Goal: Transaction & Acquisition: Book appointment/travel/reservation

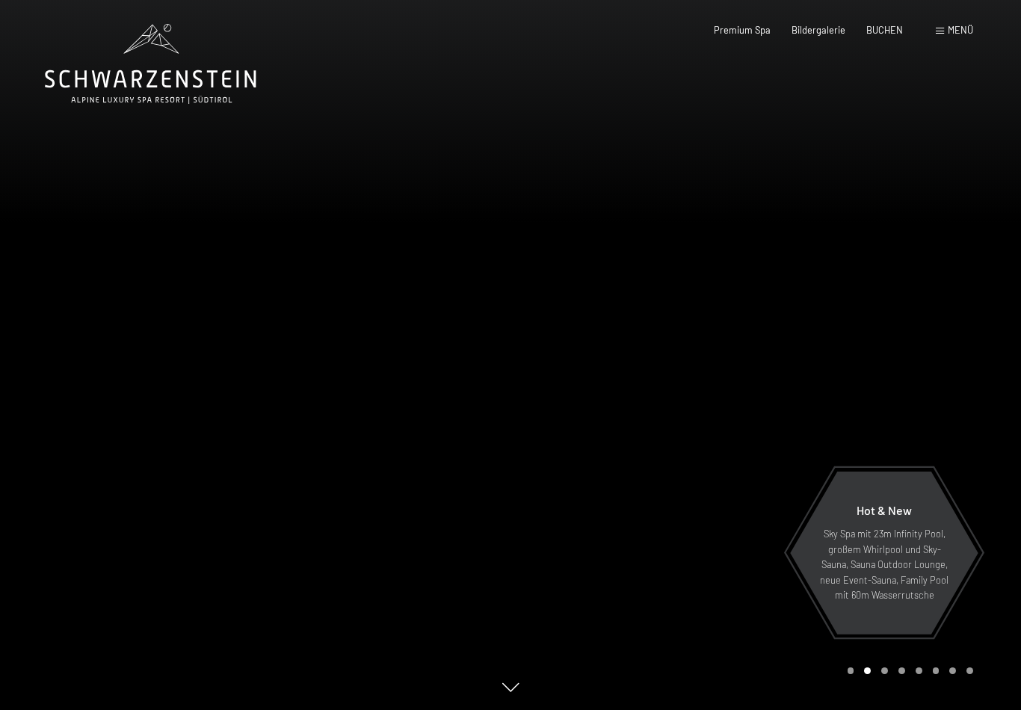
click at [878, 27] on span "BUCHEN" at bounding box center [885, 30] width 37 height 12
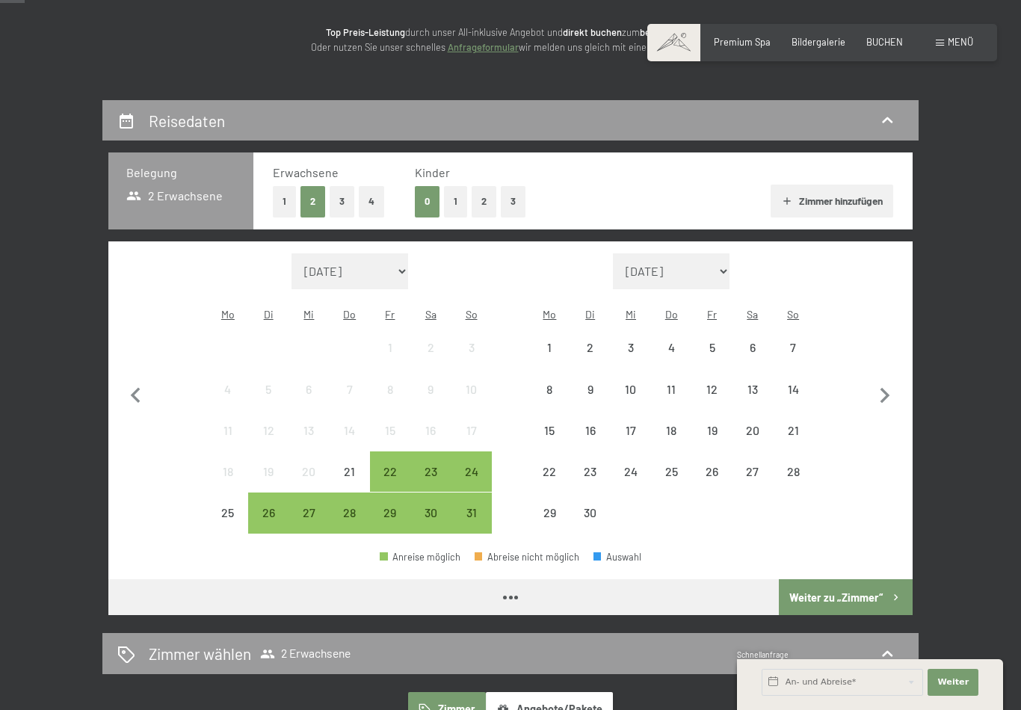
scroll to position [186, 0]
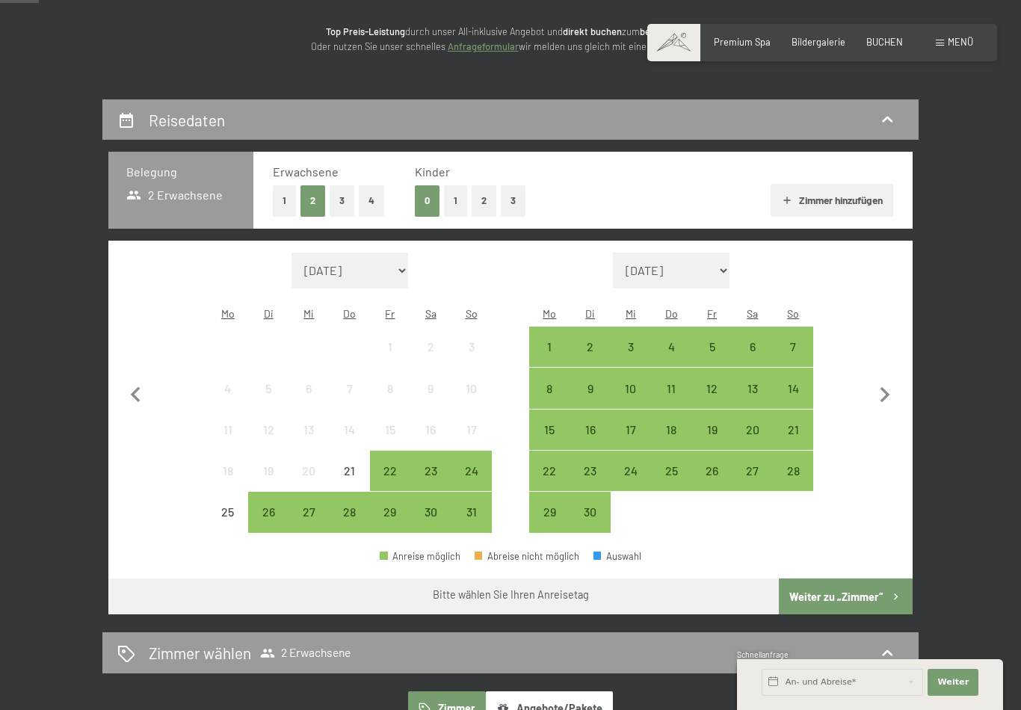
click at [801, 465] on div "28" at bounding box center [793, 483] width 37 height 37
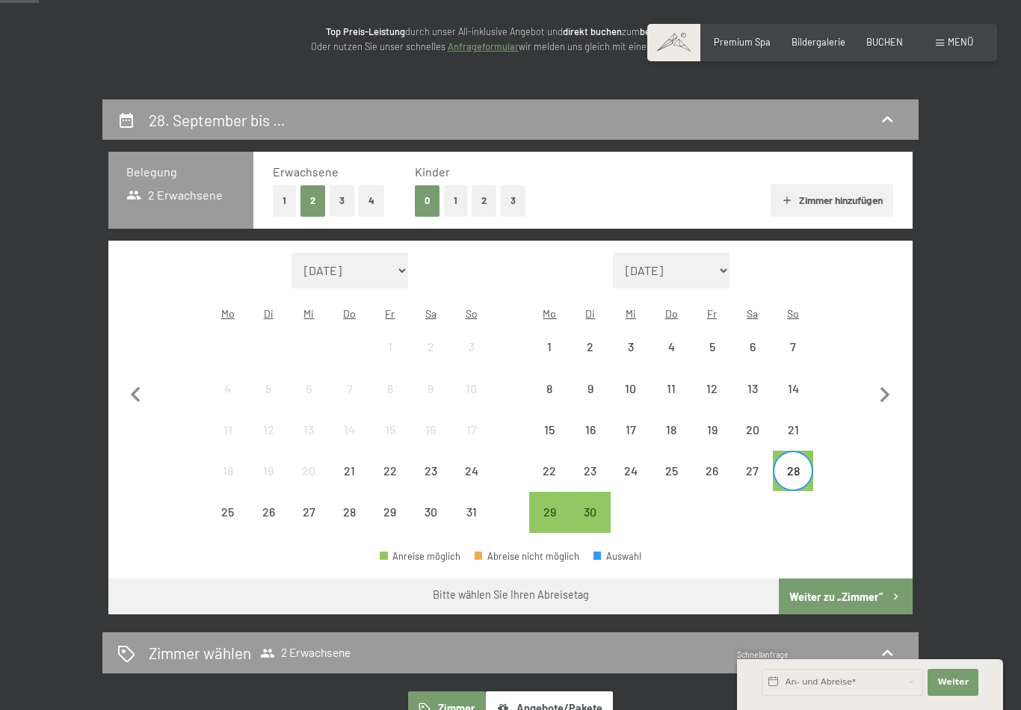
click at [890, 382] on icon "button" at bounding box center [885, 395] width 31 height 31
select select "2025-09-01"
select select "2025-10-01"
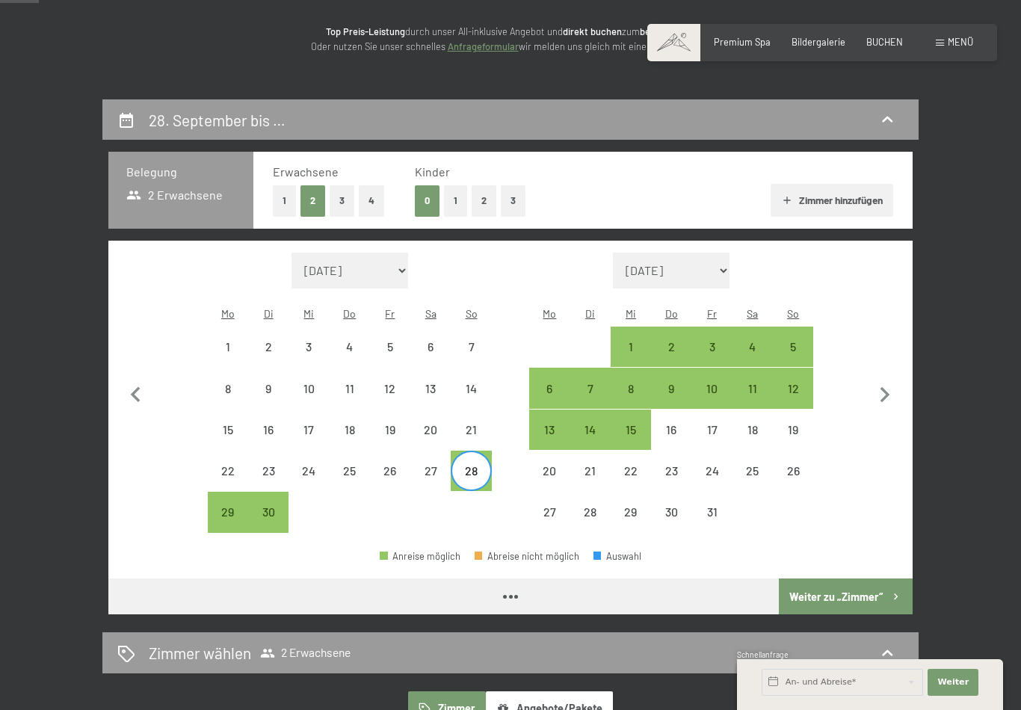
select select "2025-09-01"
select select "2025-10-01"
click at [717, 341] on div "3" at bounding box center [711, 359] width 37 height 37
select select "2025-09-01"
select select "2025-10-01"
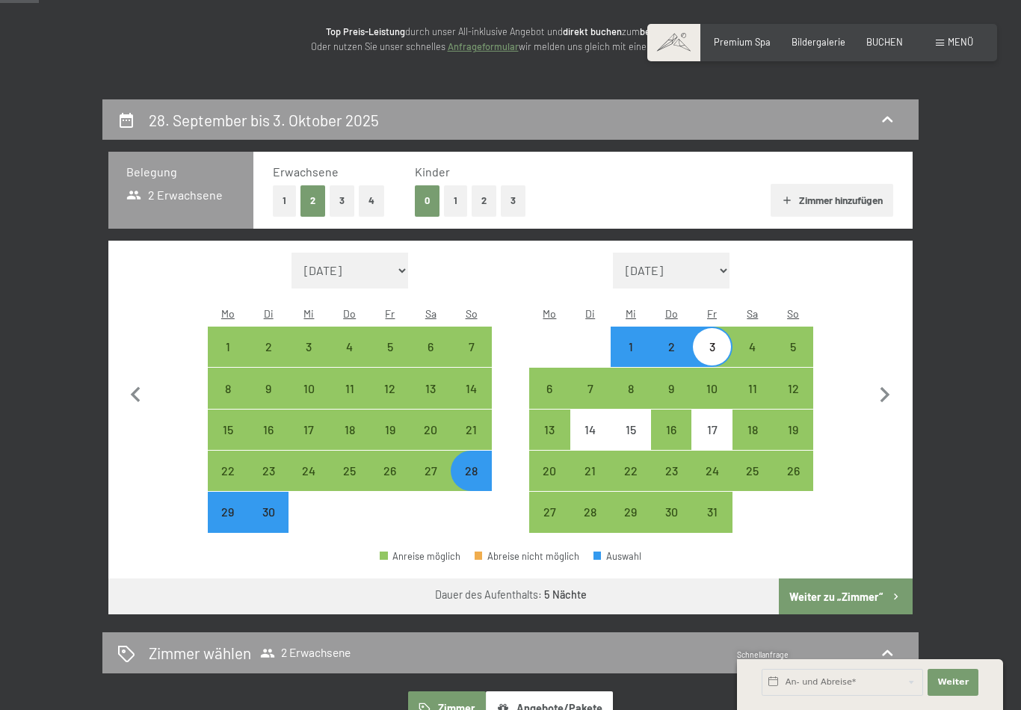
click at [855, 579] on button "Weiter zu „Zimmer“" at bounding box center [846, 597] width 134 height 36
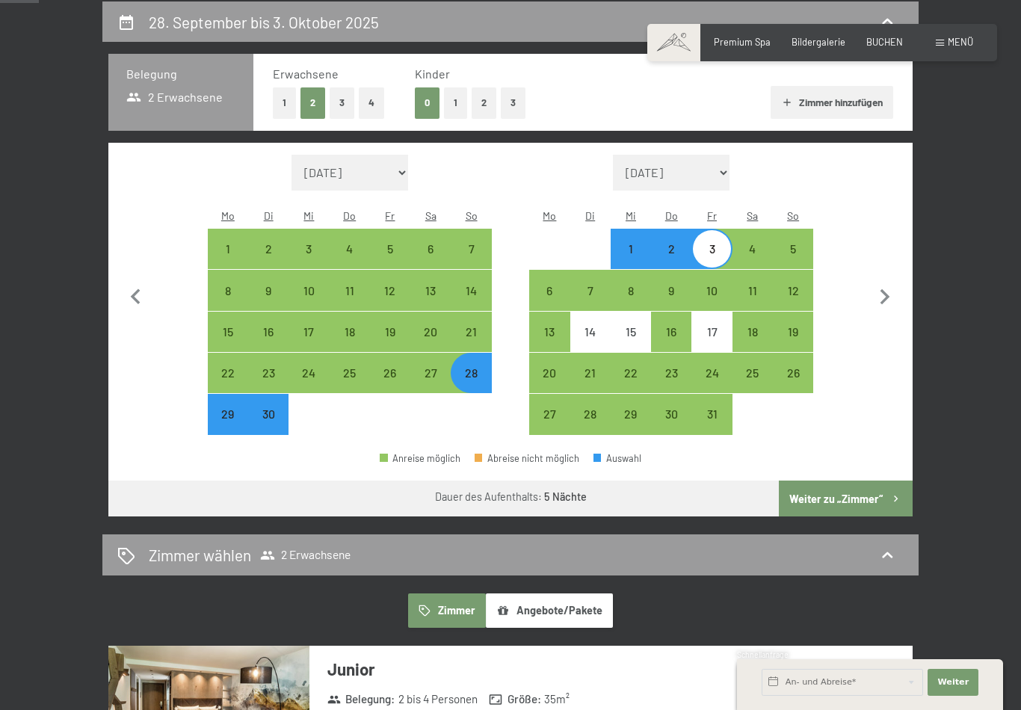
select select "2025-09-01"
select select "2025-10-01"
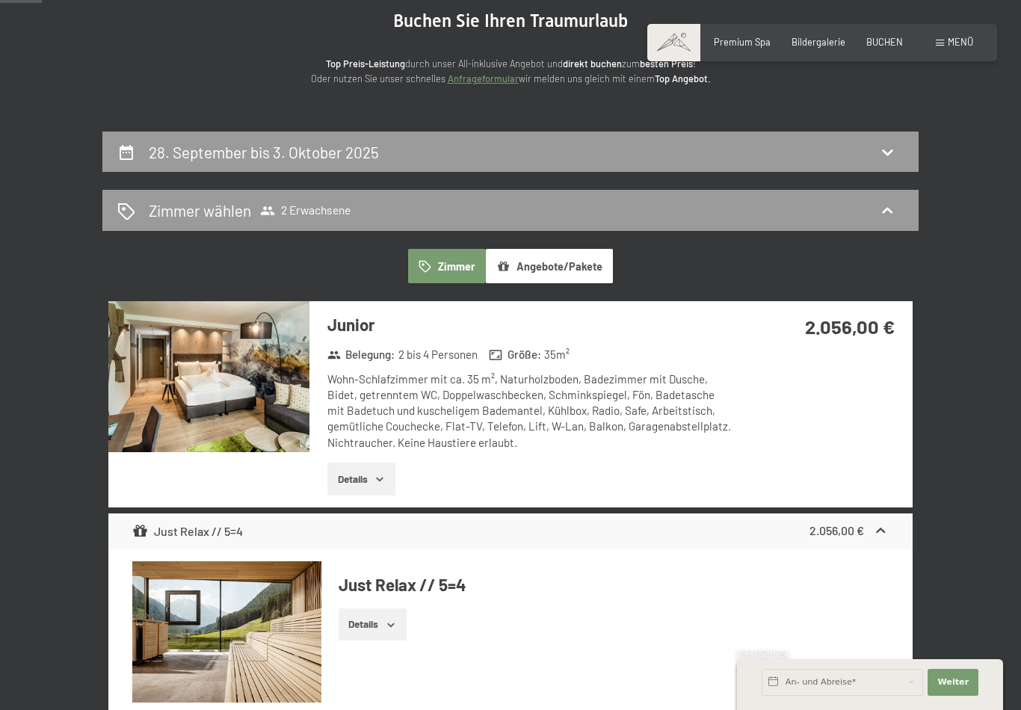
scroll to position [0, 0]
